Goal: Task Accomplishment & Management: Manage account settings

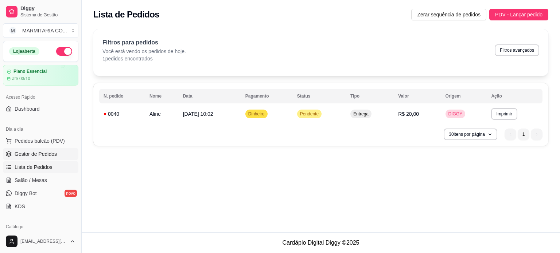
click at [43, 154] on span "Gestor de Pedidos" at bounding box center [36, 153] width 42 height 7
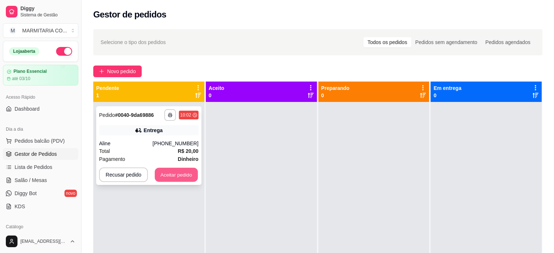
click at [177, 173] on button "Aceitar pedido" at bounding box center [176, 175] width 43 height 14
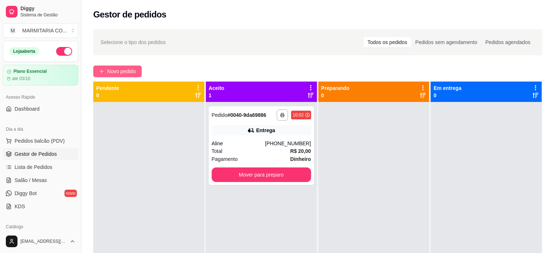
click at [118, 72] on span "Novo pedido" at bounding box center [121, 71] width 29 height 8
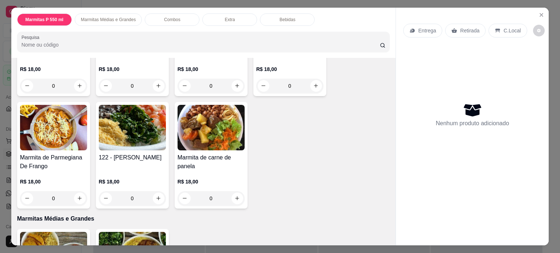
scroll to position [119, 0]
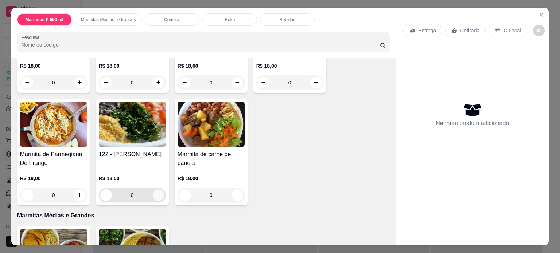
click at [156, 193] on icon "increase-product-quantity" at bounding box center [158, 195] width 5 height 5
type input "1"
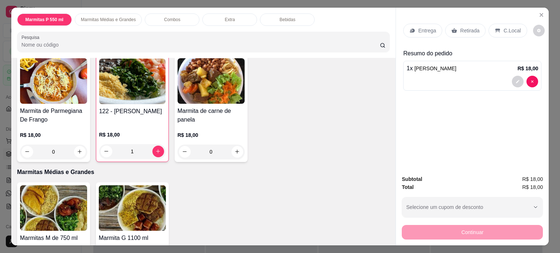
scroll to position [167, 0]
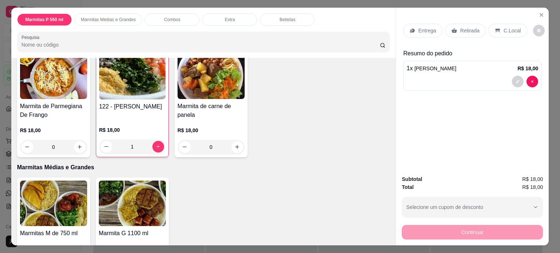
click at [76, 142] on div "0" at bounding box center [53, 147] width 67 height 15
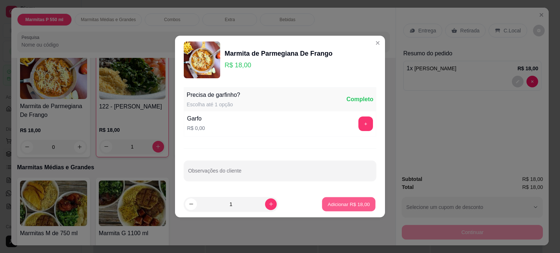
click at [335, 201] on p "Adicionar R$ 18,00" at bounding box center [348, 204] width 42 height 7
type input "1"
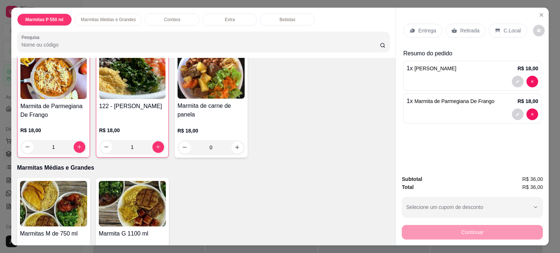
click at [421, 27] on p "Entrega" at bounding box center [427, 30] width 18 height 7
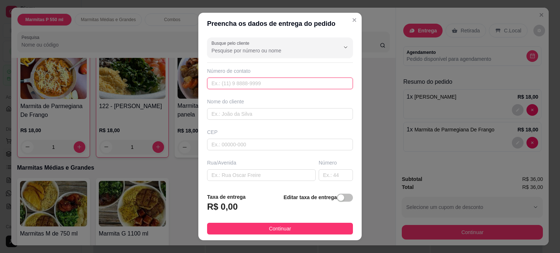
click at [244, 81] on input "text" at bounding box center [280, 84] width 146 height 12
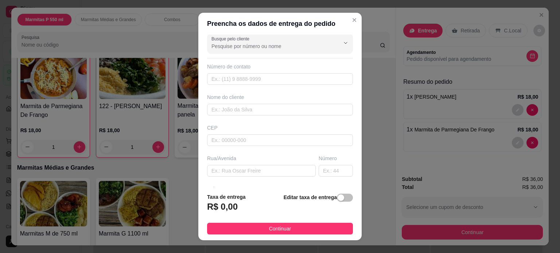
scroll to position [0, 0]
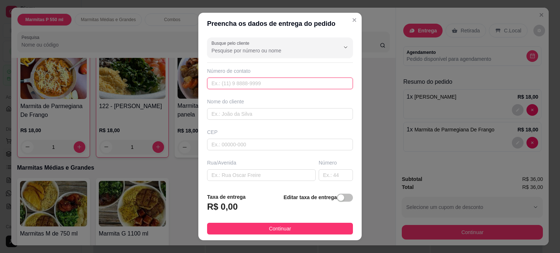
click at [247, 80] on input "text" at bounding box center [280, 84] width 146 height 12
click at [262, 79] on input "text" at bounding box center [280, 84] width 146 height 12
type input "[PHONE_NUMBER]"
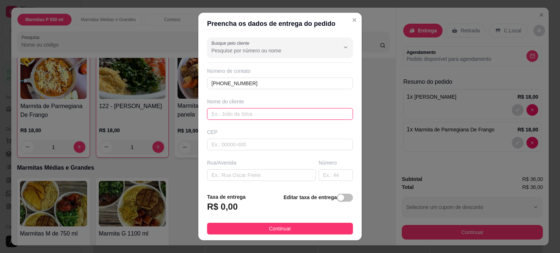
click at [280, 117] on input "text" at bounding box center [280, 114] width 146 height 12
type input "[PERSON_NAME]"
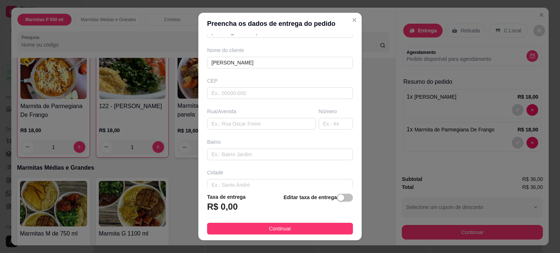
scroll to position [53, 0]
click at [265, 118] on input "text" at bounding box center [261, 123] width 109 height 12
type input "[PERSON_NAME]"
click at [325, 122] on input "text" at bounding box center [335, 123] width 34 height 12
type input "78"
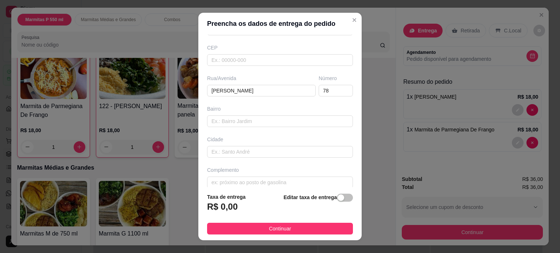
scroll to position [91, 0]
click at [297, 176] on input "text" at bounding box center [280, 176] width 146 height 12
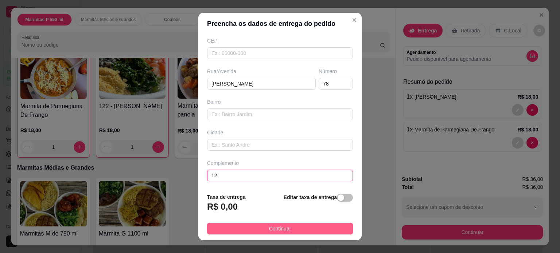
type input "12"
click at [269, 228] on span "Continuar" at bounding box center [280, 229] width 22 height 8
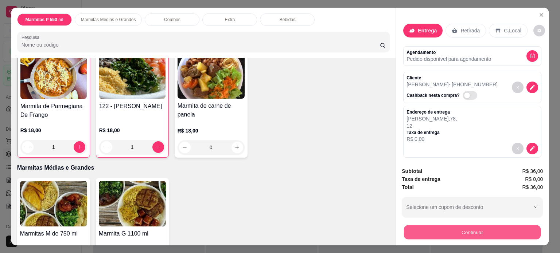
click at [423, 229] on button "Continuar" at bounding box center [472, 232] width 137 height 14
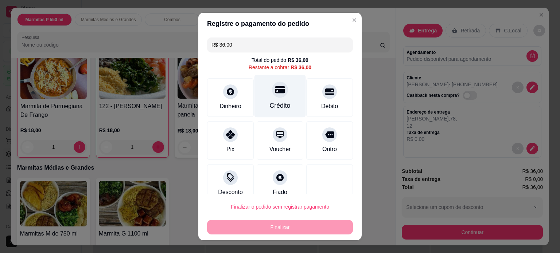
click at [278, 98] on div "Crédito" at bounding box center [279, 96] width 51 height 43
type input "R$ 0,00"
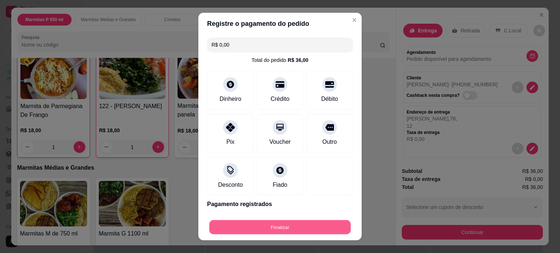
click at [266, 226] on button "Finalizar" at bounding box center [279, 227] width 141 height 14
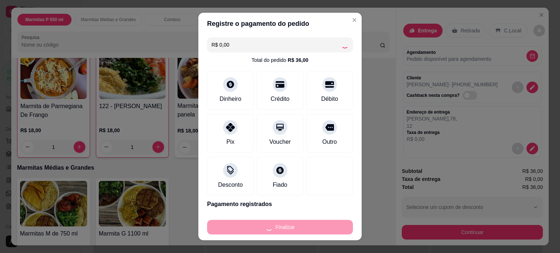
type input "0"
type input "-R$ 36,00"
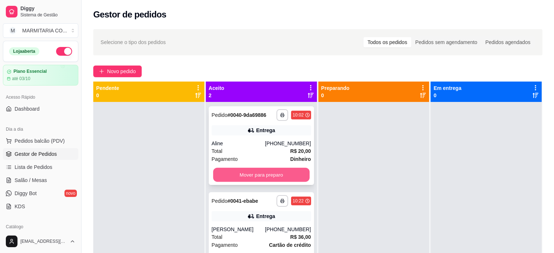
click at [262, 173] on button "Mover para preparo" at bounding box center [261, 175] width 97 height 14
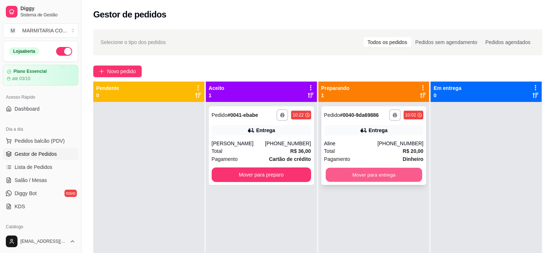
click at [362, 177] on button "Mover para entrega" at bounding box center [374, 175] width 97 height 14
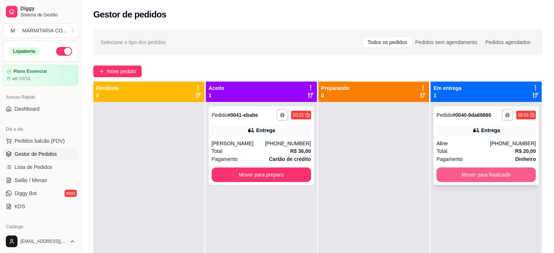
click at [453, 176] on button "Mover para finalizado" at bounding box center [485, 175] width 99 height 15
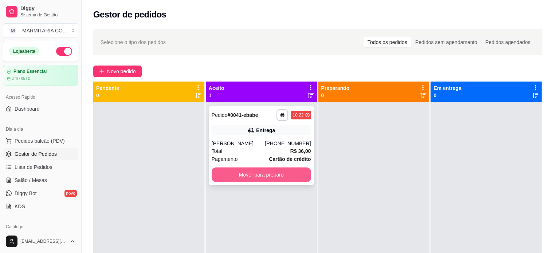
click at [255, 173] on button "Mover para preparo" at bounding box center [261, 175] width 99 height 15
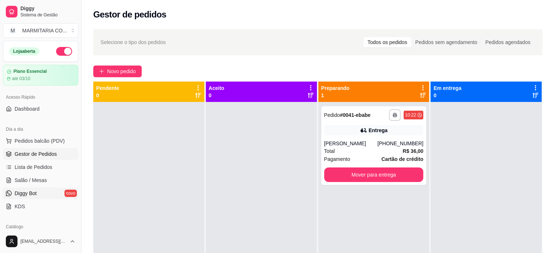
click at [42, 193] on link "Diggy Bot novo" at bounding box center [40, 194] width 75 height 12
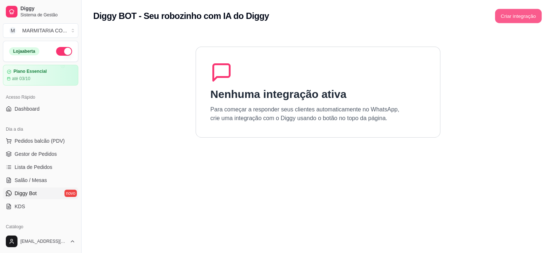
click at [515, 15] on button "Criar integração" at bounding box center [518, 16] width 47 height 14
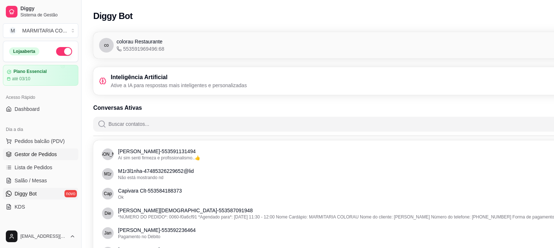
click at [28, 157] on span "Gestor de Pedidos" at bounding box center [36, 153] width 42 height 7
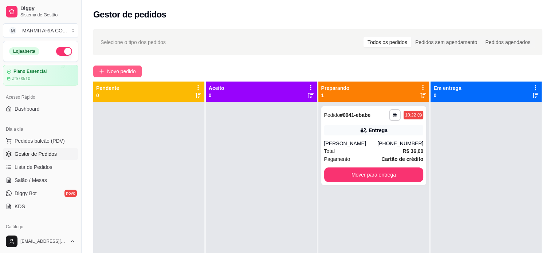
click at [128, 69] on span "Novo pedido" at bounding box center [121, 71] width 29 height 8
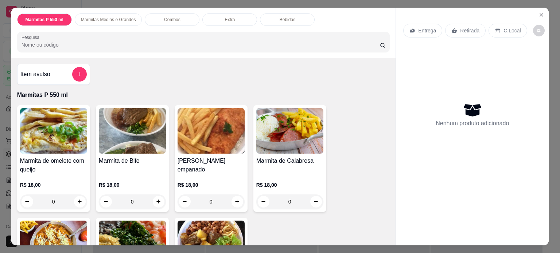
scroll to position [158, 0]
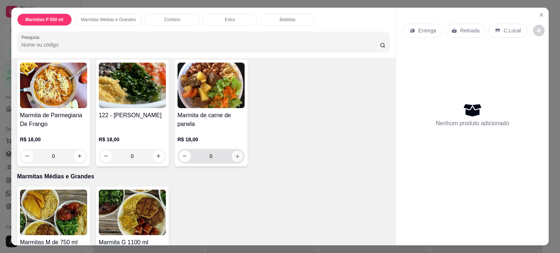
click at [231, 153] on button "increase-product-quantity" at bounding box center [236, 155] width 11 height 11
type input "1"
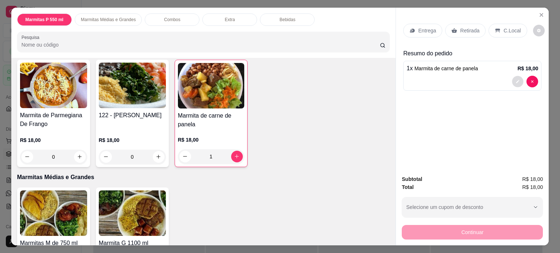
click at [516, 80] on icon "decrease-product-quantity" at bounding box center [517, 81] width 4 height 4
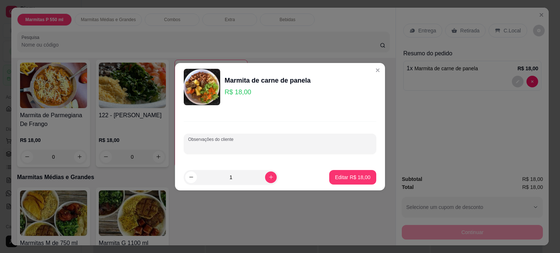
click at [264, 143] on input "Observações do cliente" at bounding box center [280, 146] width 184 height 7
type input "SEM MACARRAO"
click at [330, 174] on button "Editar R$ 18,00" at bounding box center [353, 177] width 46 height 14
type input "0"
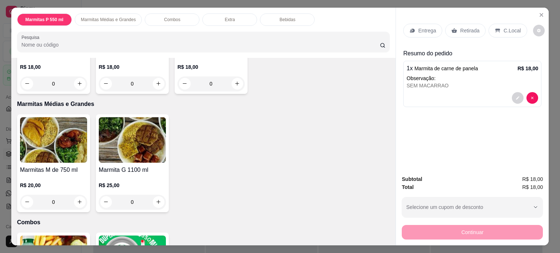
scroll to position [241, 0]
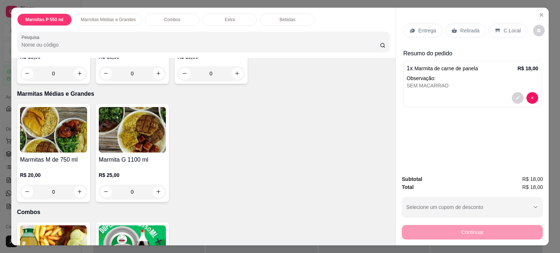
click at [76, 191] on div "0" at bounding box center [53, 192] width 67 height 15
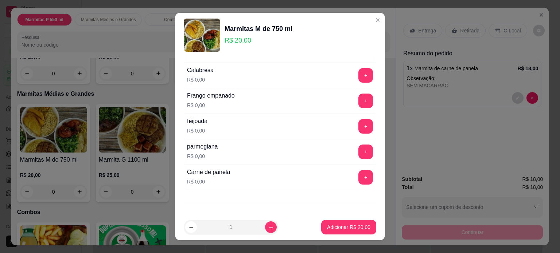
scroll to position [125, 0]
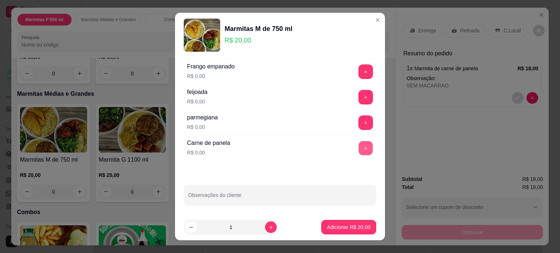
click at [358, 146] on button "+" at bounding box center [365, 148] width 14 height 14
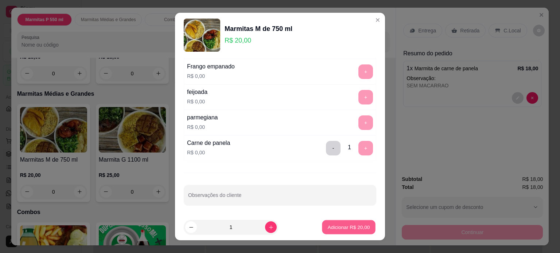
click at [344, 231] on p "Adicionar R$ 20,00" at bounding box center [348, 227] width 42 height 7
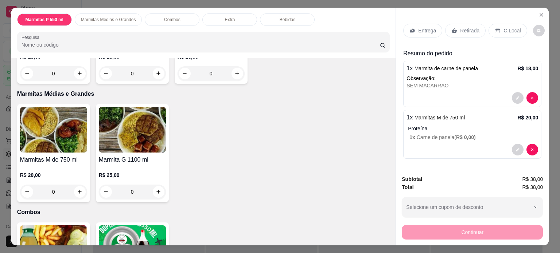
click at [424, 24] on div "Entrega" at bounding box center [422, 31] width 39 height 14
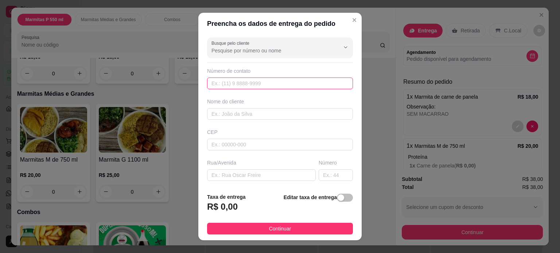
click at [238, 86] on input "text" at bounding box center [280, 84] width 146 height 12
type input "[PHONE_NUMBER]"
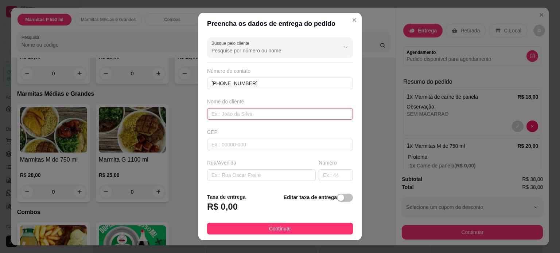
click at [236, 114] on input "text" at bounding box center [280, 114] width 146 height 12
type input "JANAINA"
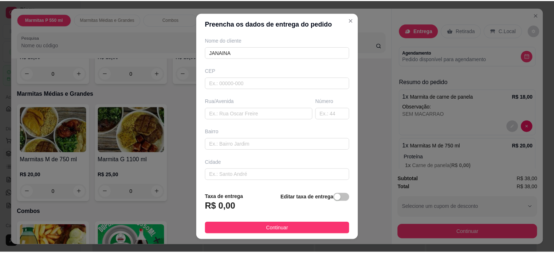
scroll to position [68, 0]
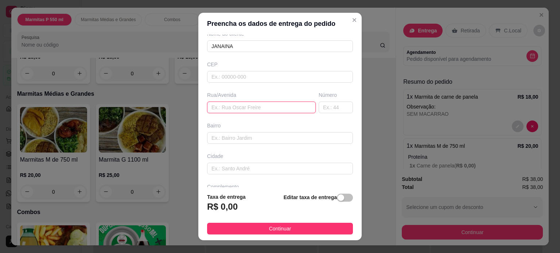
click at [279, 107] on input "text" at bounding box center [261, 108] width 109 height 12
type input "GUIOMAR NOVAES"
click at [329, 110] on input "text" at bounding box center [335, 108] width 34 height 12
type input "110"
click at [236, 204] on div "R$ 0,00" at bounding box center [226, 209] width 39 height 16
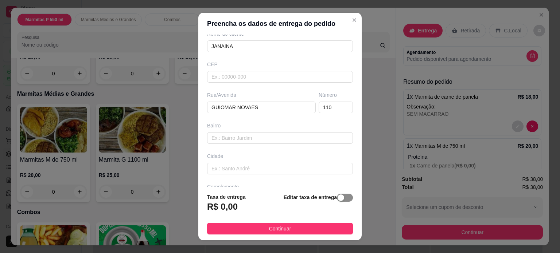
click at [338, 199] on span "button" at bounding box center [345, 198] width 16 height 8
click at [229, 212] on input "0,00" at bounding box center [246, 210] width 78 height 14
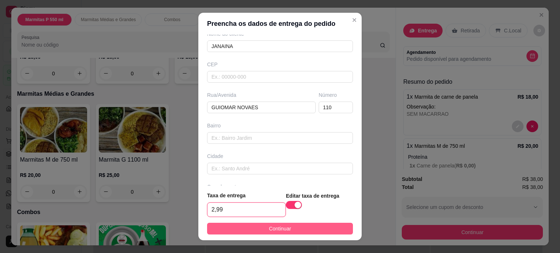
type input "2,99"
click at [238, 229] on button "Continuar" at bounding box center [280, 229] width 146 height 12
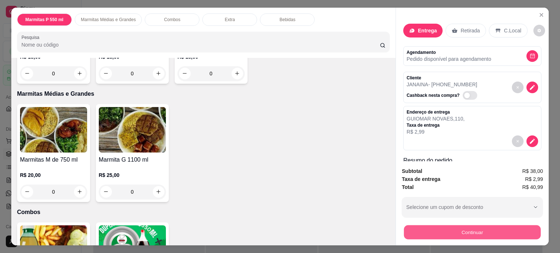
click at [412, 226] on button "Continuar" at bounding box center [472, 232] width 137 height 14
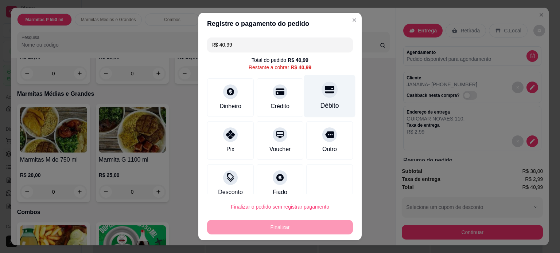
click at [330, 98] on div "Débito" at bounding box center [329, 96] width 51 height 43
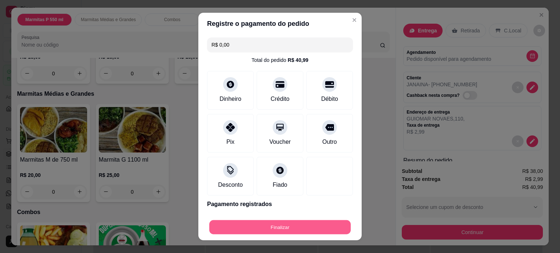
click at [274, 230] on button "Finalizar" at bounding box center [279, 227] width 141 height 14
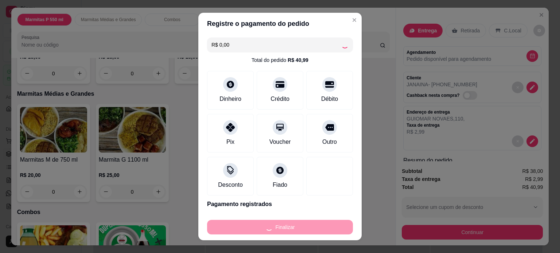
type input "-R$ 40,99"
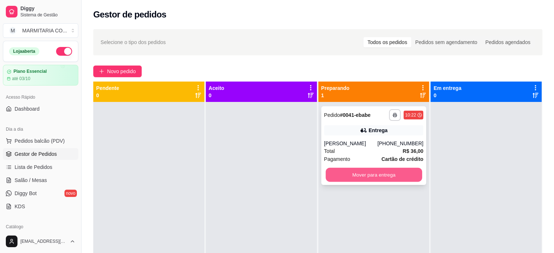
click at [377, 174] on button "Mover para entrega" at bounding box center [374, 175] width 97 height 14
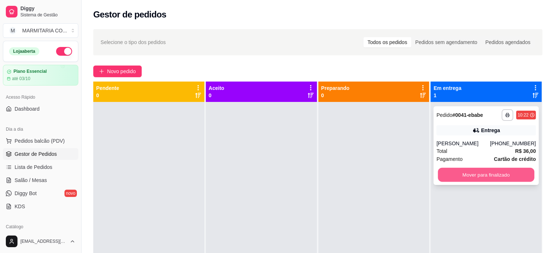
click at [507, 176] on button "Mover para finalizado" at bounding box center [486, 175] width 97 height 14
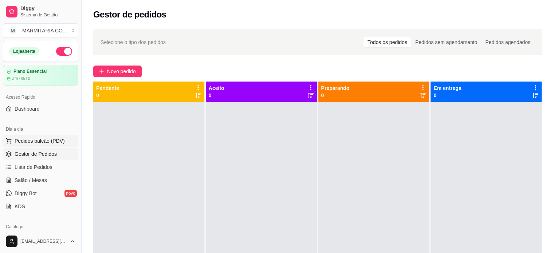
click at [44, 143] on span "Pedidos balcão (PDV)" at bounding box center [40, 140] width 50 height 7
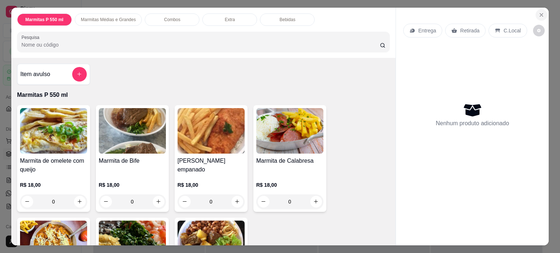
click at [538, 12] on icon "Close" at bounding box center [541, 15] width 6 height 6
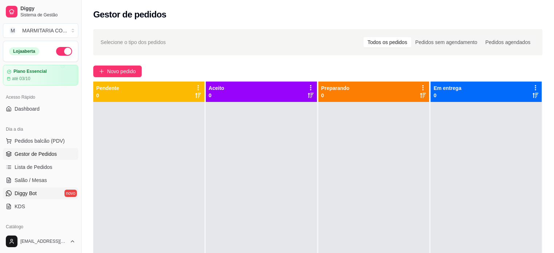
click at [30, 195] on span "Diggy Bot" at bounding box center [26, 193] width 22 height 7
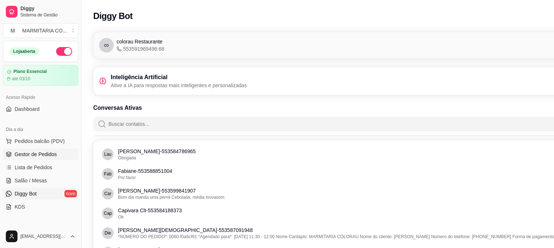
click at [43, 153] on span "Gestor de Pedidos" at bounding box center [36, 153] width 42 height 7
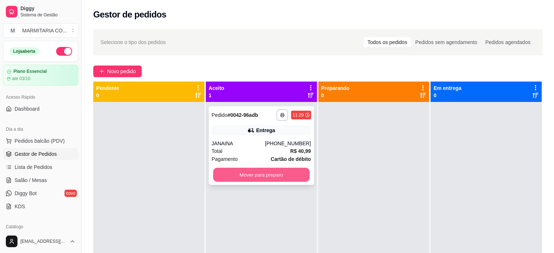
click at [234, 181] on button "Mover para preparo" at bounding box center [261, 175] width 97 height 14
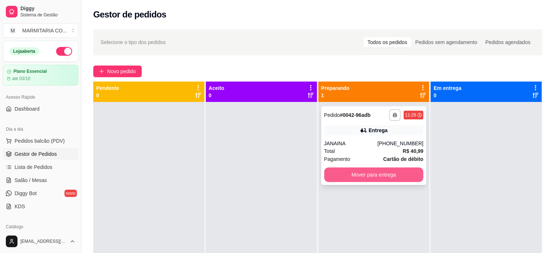
click at [383, 176] on button "Mover para entrega" at bounding box center [373, 175] width 99 height 15
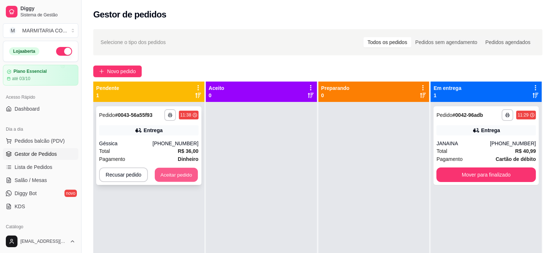
click at [159, 178] on button "Aceitar pedido" at bounding box center [176, 175] width 43 height 14
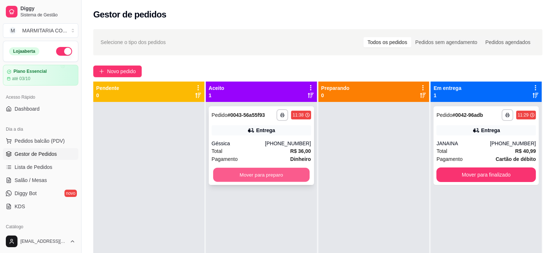
click at [291, 173] on button "Mover para preparo" at bounding box center [261, 175] width 97 height 14
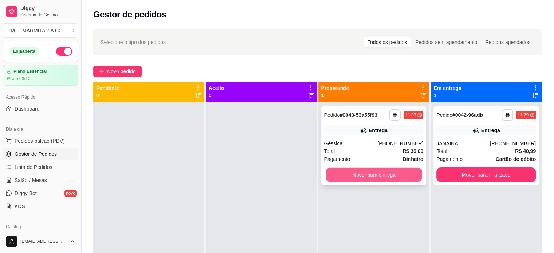
click at [330, 174] on button "Mover para entrega" at bounding box center [374, 175] width 97 height 14
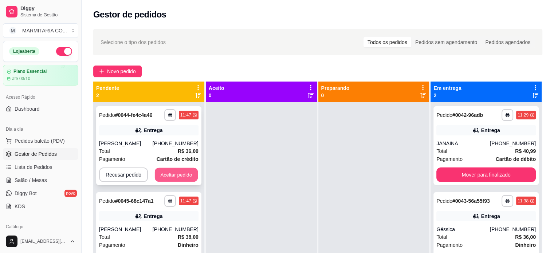
click at [170, 178] on button "Aceitar pedido" at bounding box center [176, 175] width 43 height 14
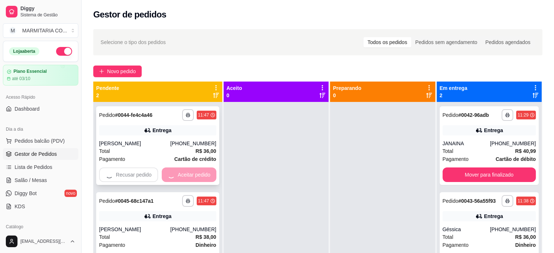
click at [170, 178] on div "Recusar pedido Aceitar pedido" at bounding box center [157, 175] width 117 height 15
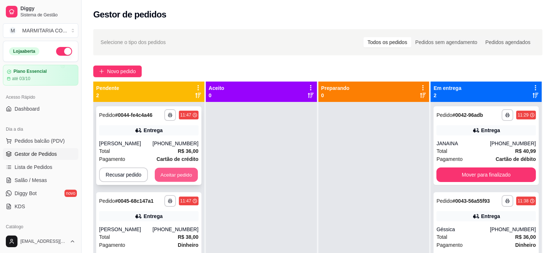
click at [169, 170] on button "Aceitar pedido" at bounding box center [176, 175] width 43 height 14
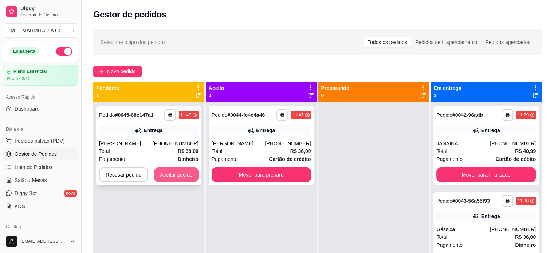
click at [173, 180] on button "Aceitar pedido" at bounding box center [176, 175] width 44 height 15
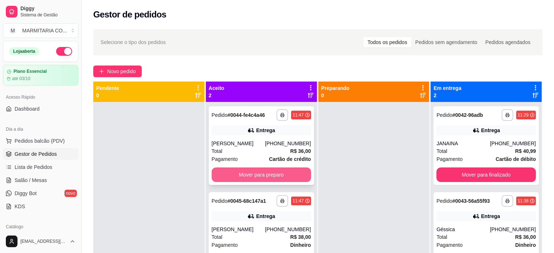
click at [275, 177] on button "Mover para preparo" at bounding box center [261, 175] width 99 height 15
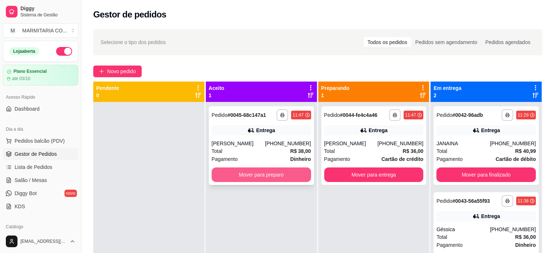
click at [271, 181] on button "Mover para preparo" at bounding box center [261, 175] width 99 height 15
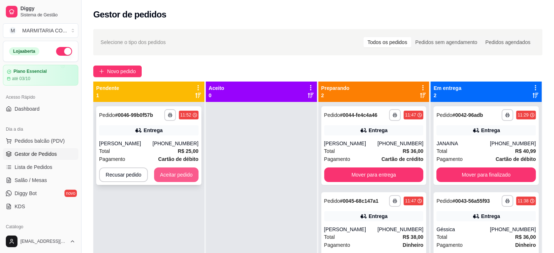
click at [170, 173] on button "Aceitar pedido" at bounding box center [176, 175] width 44 height 15
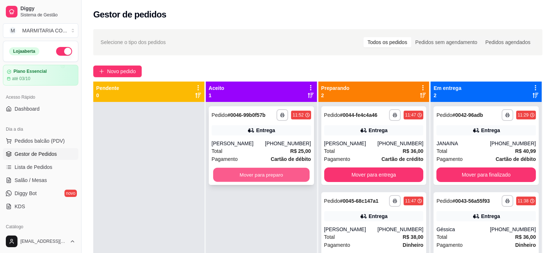
click at [246, 171] on button "Mover para preparo" at bounding box center [261, 175] width 97 height 14
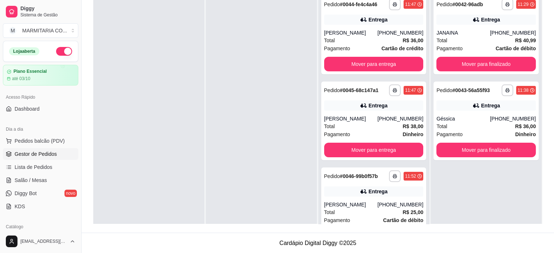
scroll to position [19, 0]
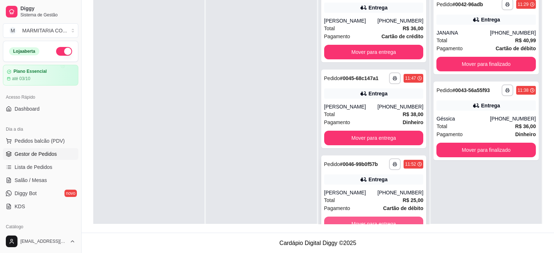
click at [406, 217] on button "Mover para entrega" at bounding box center [373, 224] width 99 height 15
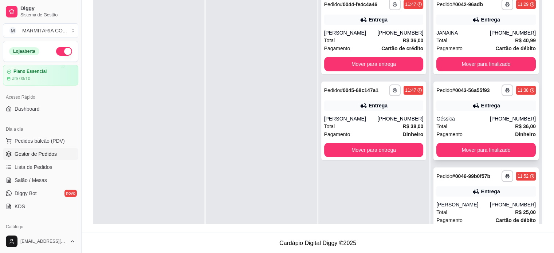
scroll to position [0, 0]
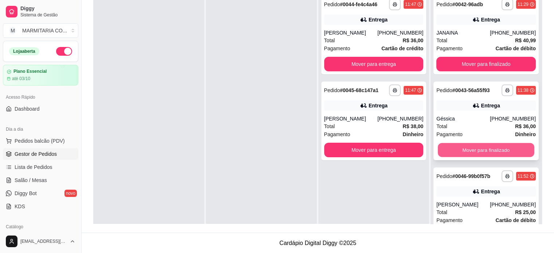
click at [504, 145] on button "Mover para finalizado" at bounding box center [486, 150] width 97 height 14
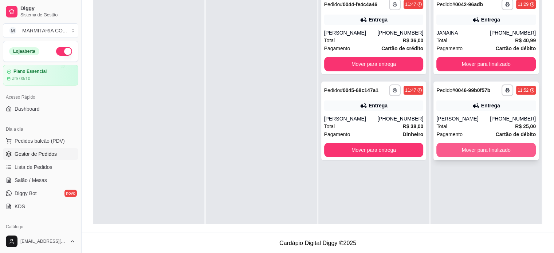
click at [504, 152] on button "Mover para finalizado" at bounding box center [485, 150] width 99 height 15
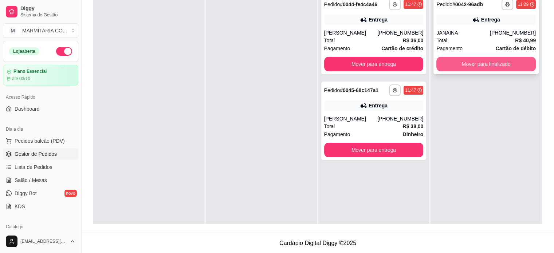
click at [495, 63] on button "Mover para finalizado" at bounding box center [485, 64] width 99 height 15
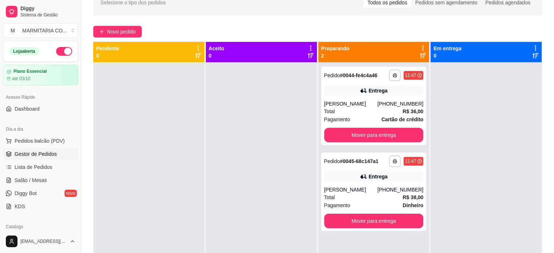
scroll to position [12, 0]
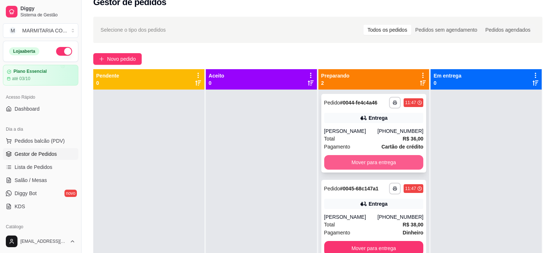
click at [391, 161] on button "Mover para entrega" at bounding box center [373, 162] width 99 height 15
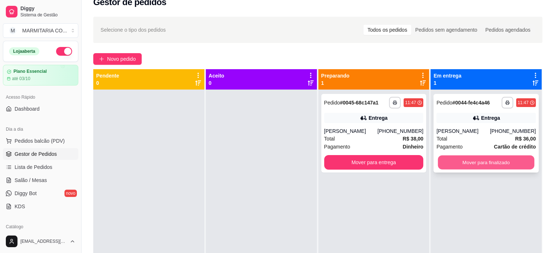
click at [458, 160] on button "Mover para finalizado" at bounding box center [486, 163] width 97 height 14
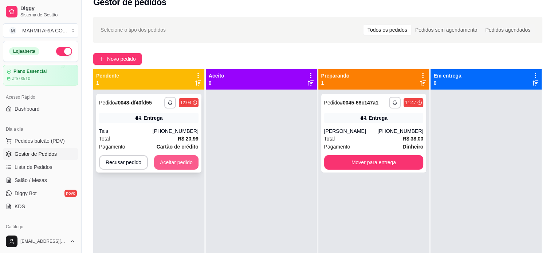
click at [164, 161] on button "Aceitar pedido" at bounding box center [176, 162] width 44 height 15
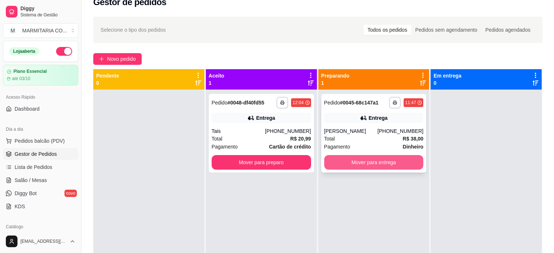
click at [353, 166] on button "Mover para entrega" at bounding box center [373, 162] width 99 height 15
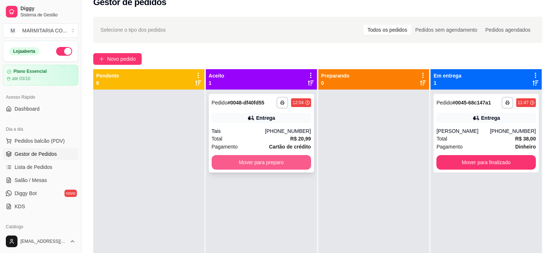
click at [275, 161] on button "Mover para preparo" at bounding box center [261, 162] width 99 height 15
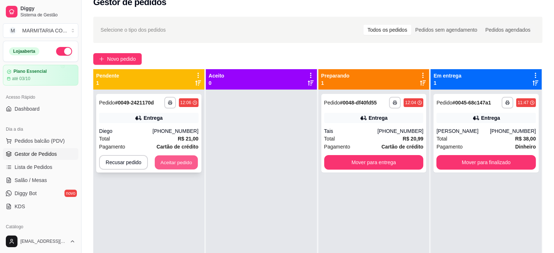
click at [162, 158] on button "Aceitar pedido" at bounding box center [176, 163] width 43 height 14
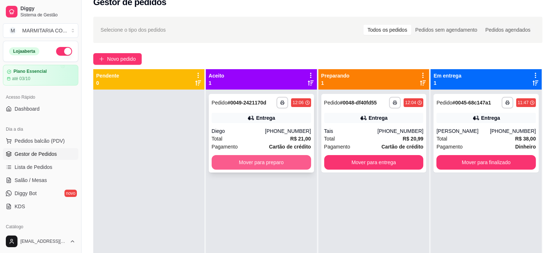
click at [272, 164] on button "Mover para preparo" at bounding box center [261, 162] width 99 height 15
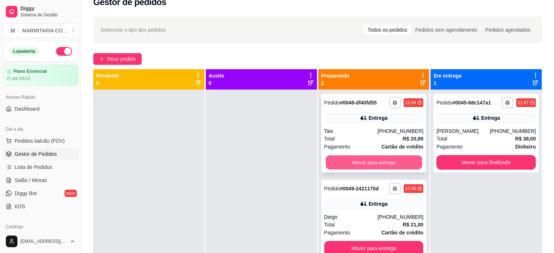
click at [391, 159] on button "Mover para entrega" at bounding box center [374, 163] width 97 height 14
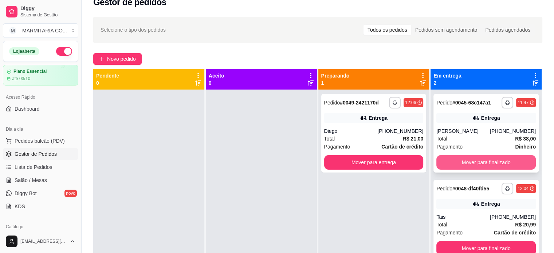
click at [459, 168] on button "Mover para finalizado" at bounding box center [485, 162] width 99 height 15
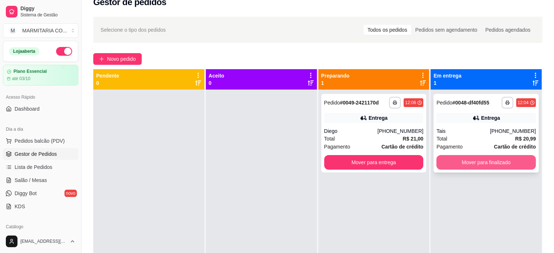
click at [462, 164] on button "Mover para finalizado" at bounding box center [485, 162] width 99 height 15
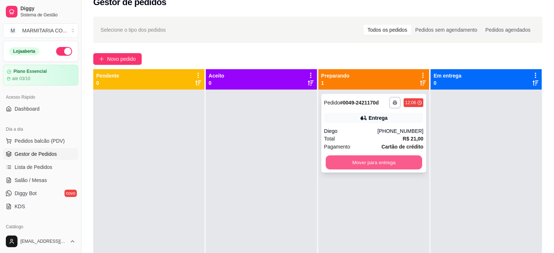
click at [387, 162] on button "Mover para entrega" at bounding box center [374, 163] width 97 height 14
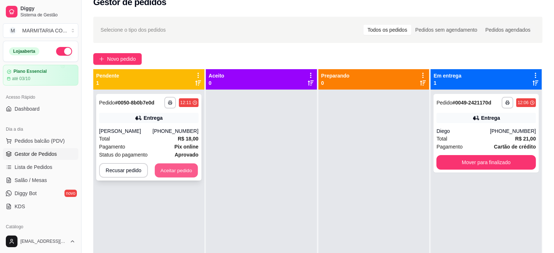
click at [184, 174] on button "Aceitar pedido" at bounding box center [176, 171] width 43 height 14
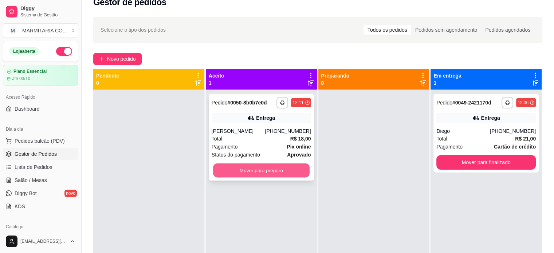
click at [235, 166] on button "Mover para preparo" at bounding box center [261, 171] width 97 height 14
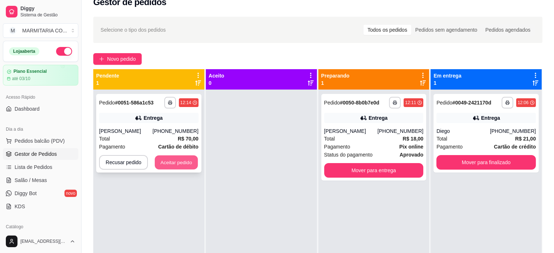
click at [160, 160] on button "Aceitar pedido" at bounding box center [176, 163] width 43 height 14
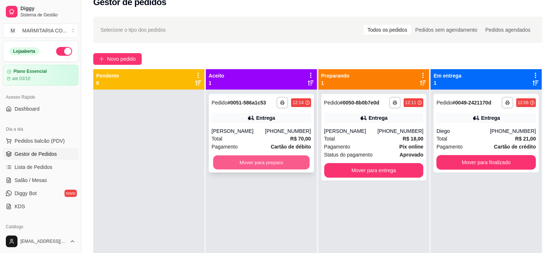
click at [268, 158] on button "Mover para preparo" at bounding box center [261, 163] width 97 height 14
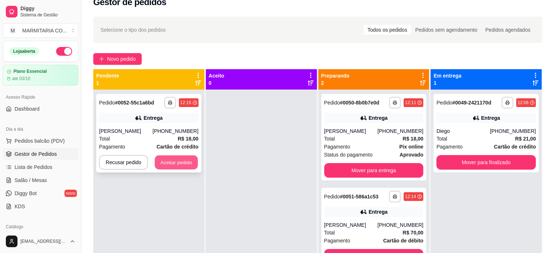
click at [178, 163] on button "Aceitar pedido" at bounding box center [176, 163] width 43 height 14
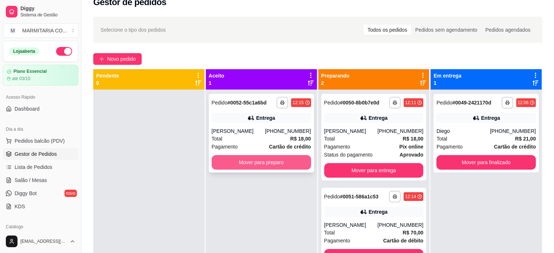
click at [248, 161] on button "Mover para preparo" at bounding box center [261, 162] width 99 height 15
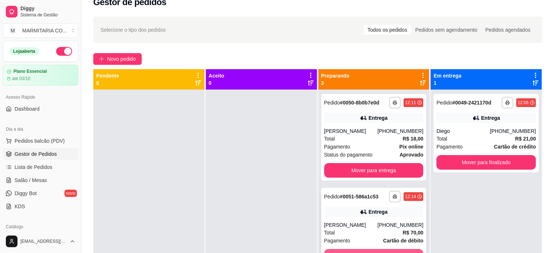
click at [366, 253] on button "Mover para entrega" at bounding box center [373, 256] width 99 height 15
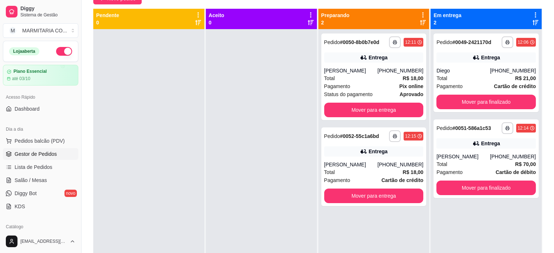
scroll to position [73, 0]
click at [452, 184] on button "Mover para finalizado" at bounding box center [485, 188] width 99 height 15
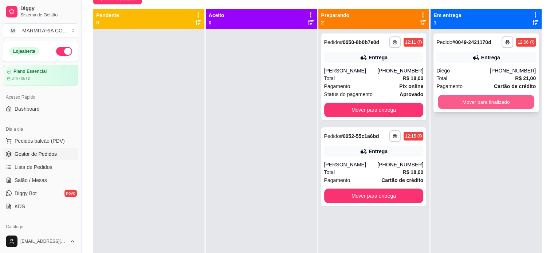
click at [450, 96] on button "Mover para finalizado" at bounding box center [486, 102] width 97 height 14
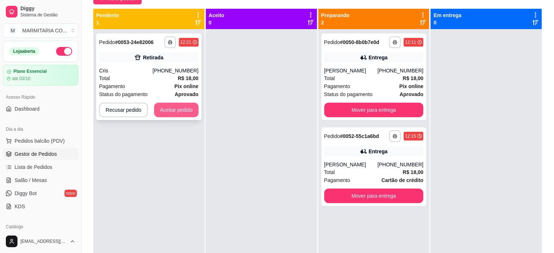
click at [172, 107] on button "Aceitar pedido" at bounding box center [176, 110] width 44 height 15
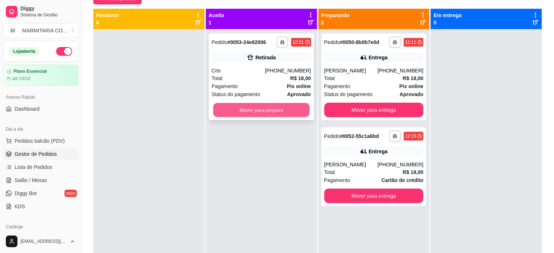
click at [245, 110] on button "Mover para preparo" at bounding box center [261, 110] width 97 height 14
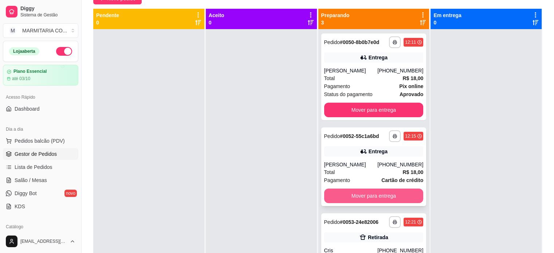
click at [337, 195] on button "Mover para entrega" at bounding box center [373, 196] width 99 height 15
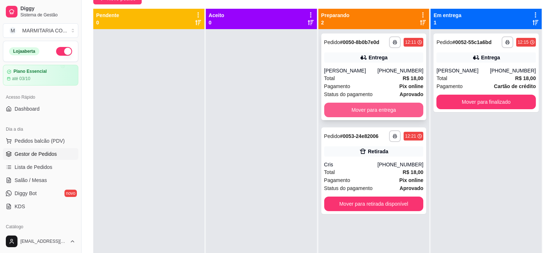
click at [331, 107] on button "Mover para entrega" at bounding box center [373, 110] width 99 height 15
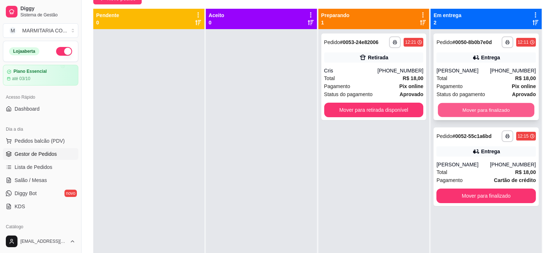
click at [476, 108] on button "Mover para finalizado" at bounding box center [486, 110] width 97 height 14
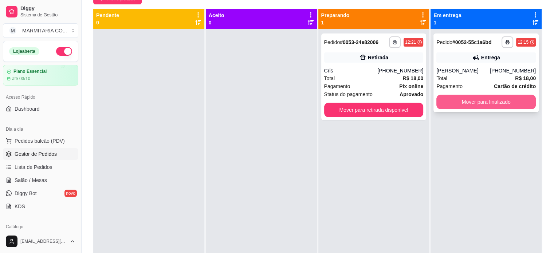
click at [479, 103] on button "Mover para finalizado" at bounding box center [485, 102] width 99 height 15
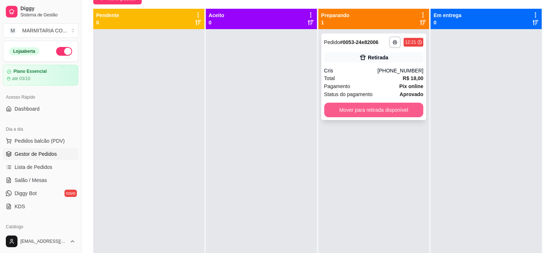
click at [357, 107] on button "Mover para retirada disponível" at bounding box center [373, 110] width 99 height 15
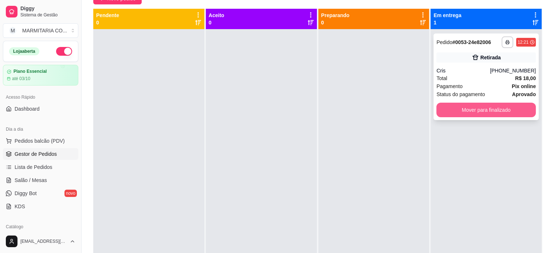
click at [469, 114] on button "Mover para finalizado" at bounding box center [485, 110] width 99 height 15
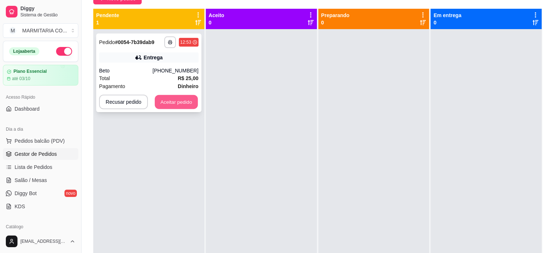
click at [169, 105] on button "Aceitar pedido" at bounding box center [176, 102] width 43 height 14
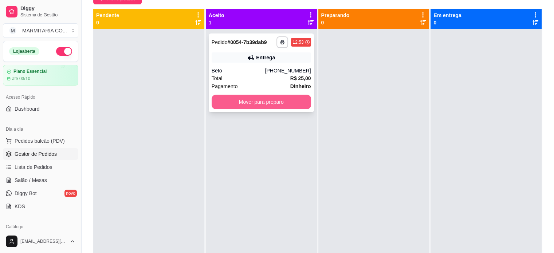
click at [278, 106] on button "Mover para preparo" at bounding box center [261, 102] width 99 height 15
